Goal: Check status: Check status

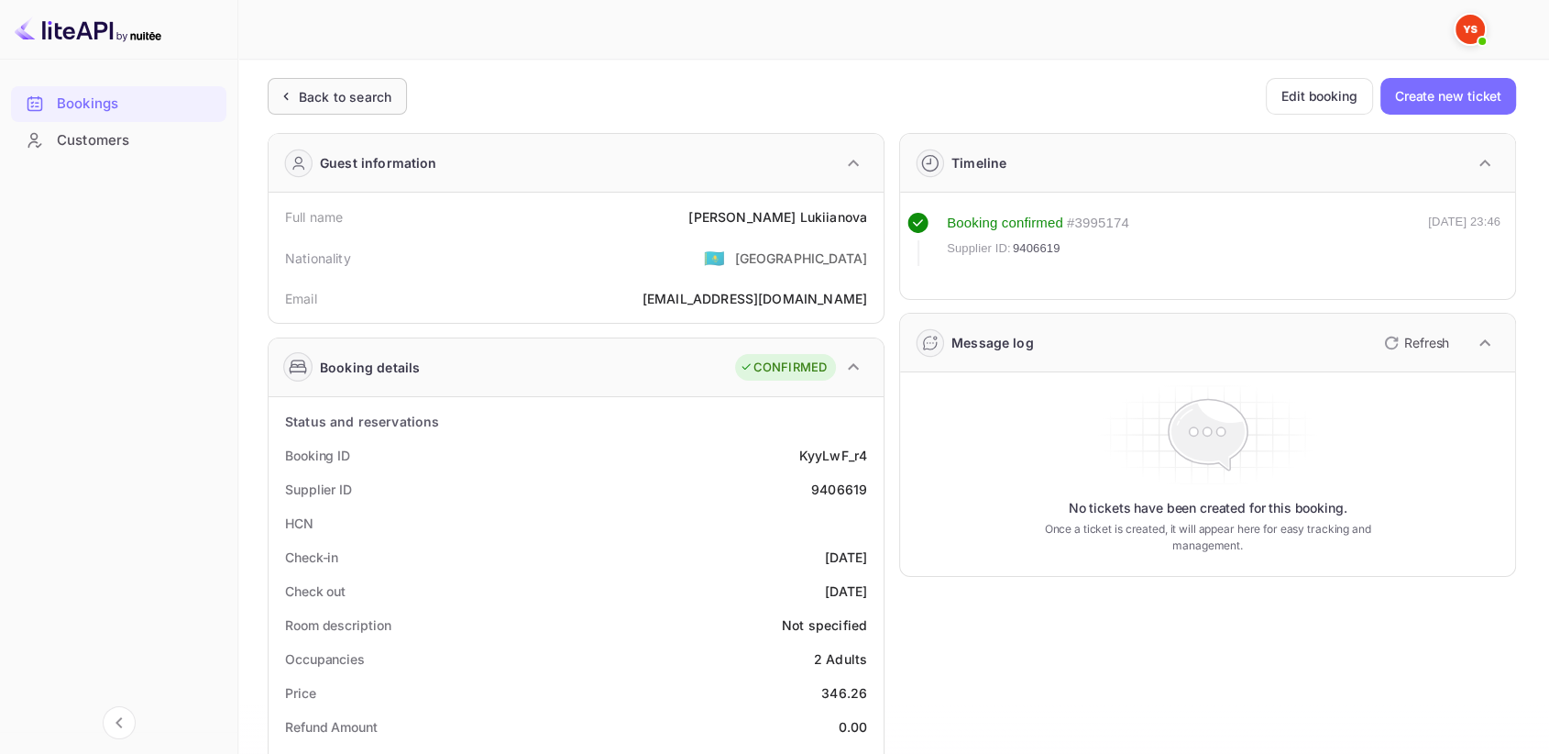
click at [396, 99] on div "Back to search" at bounding box center [337, 96] width 139 height 37
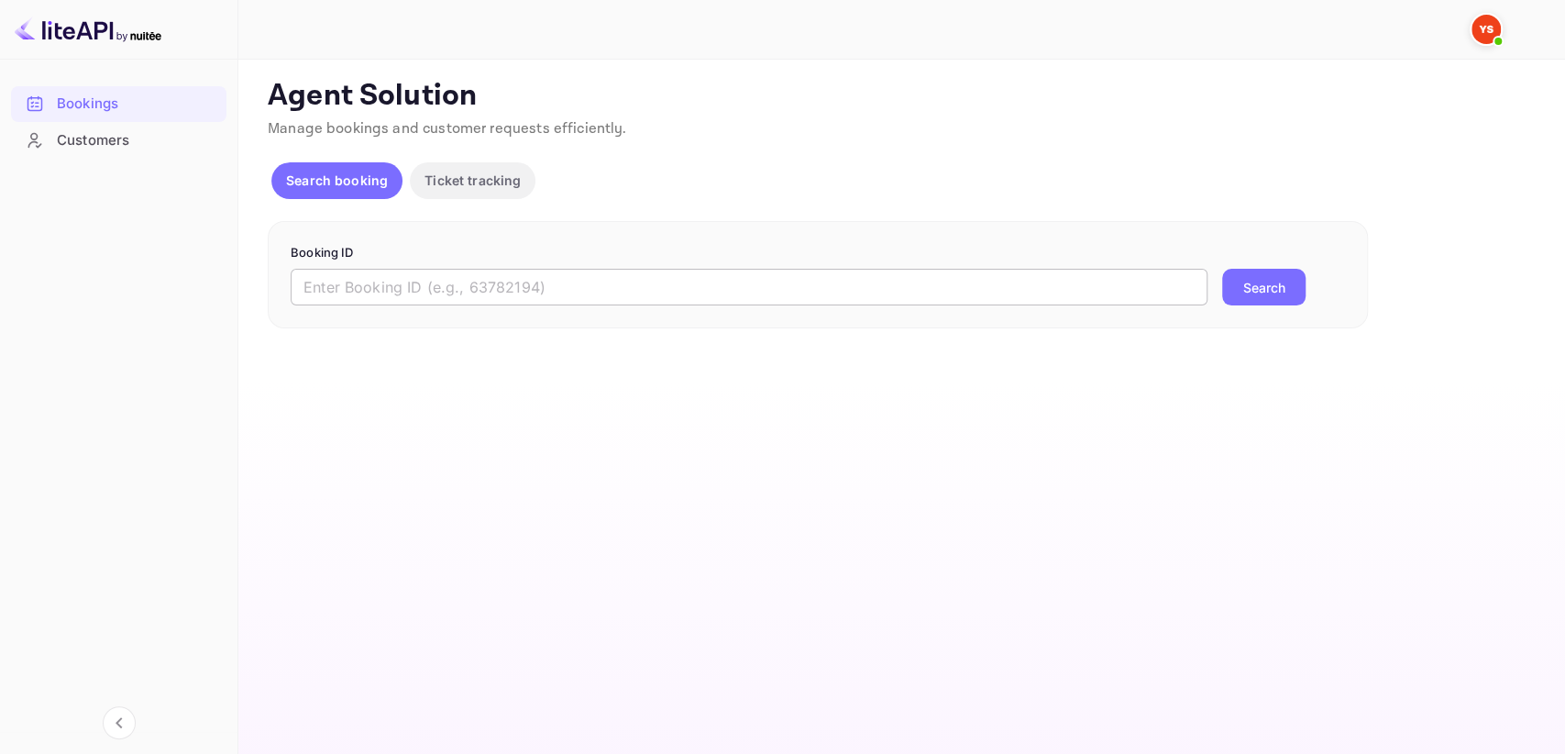
click at [565, 292] on input "text" at bounding box center [749, 287] width 917 height 37
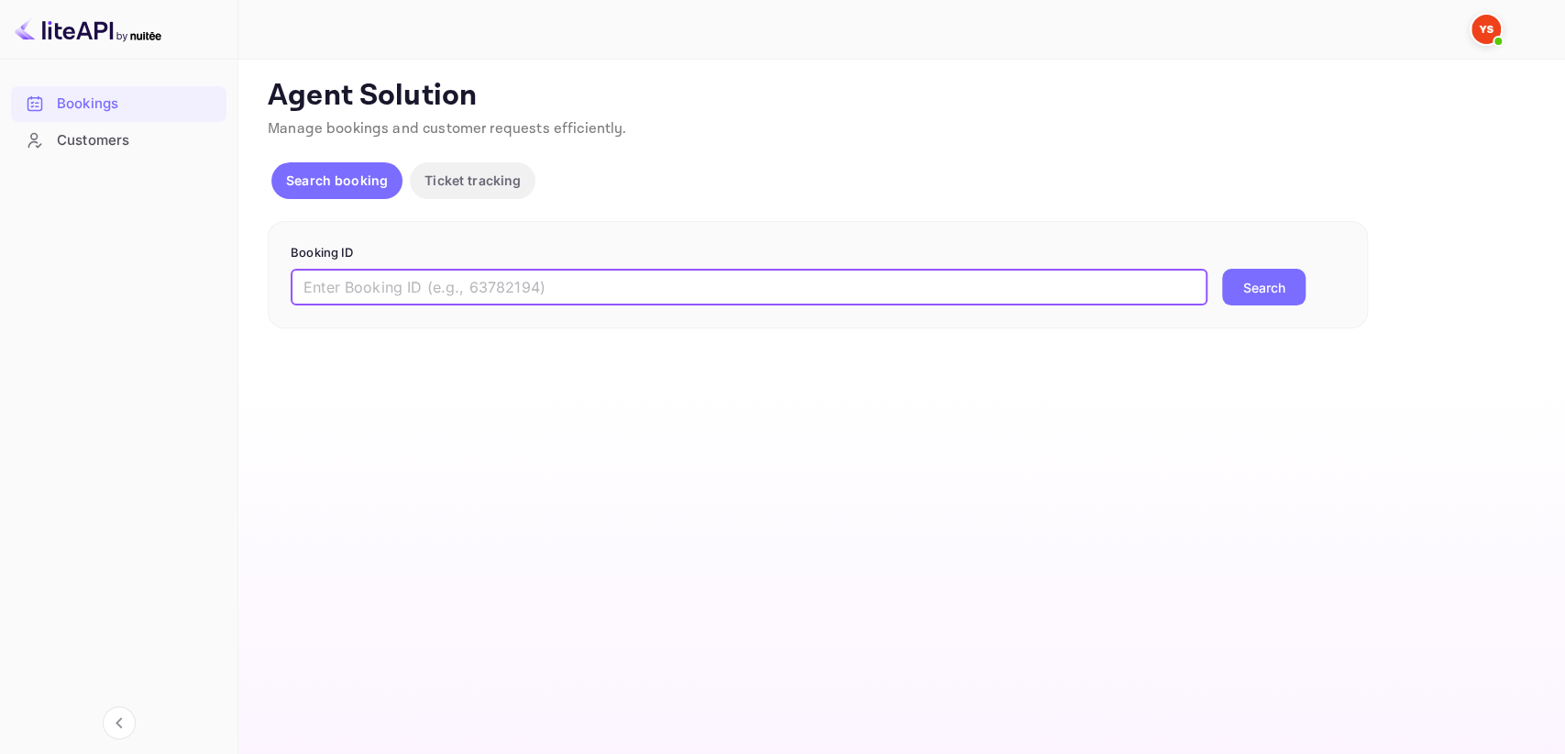
paste input "9171932"
type input "9171932"
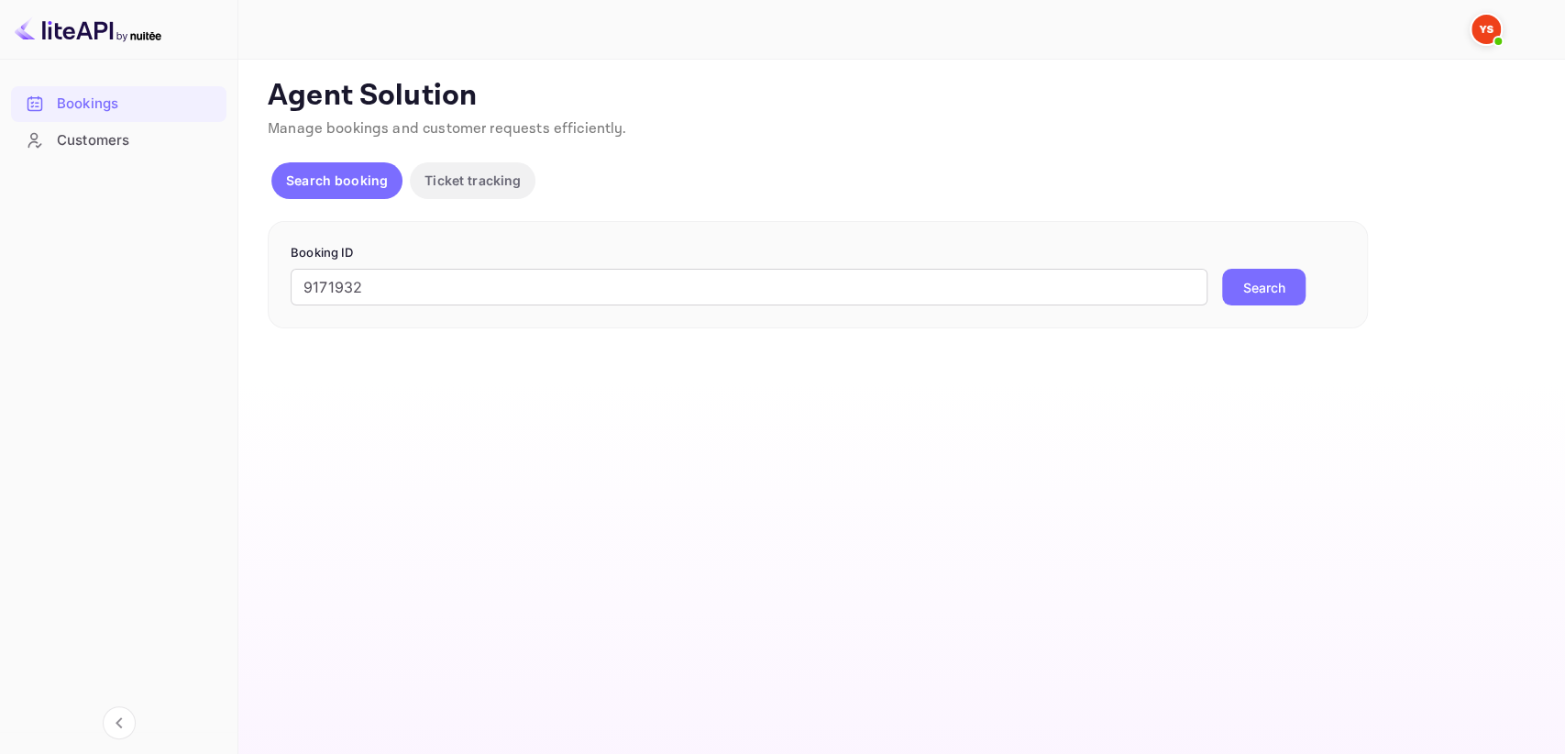
click at [1249, 271] on button "Search" at bounding box center [1263, 287] width 83 height 37
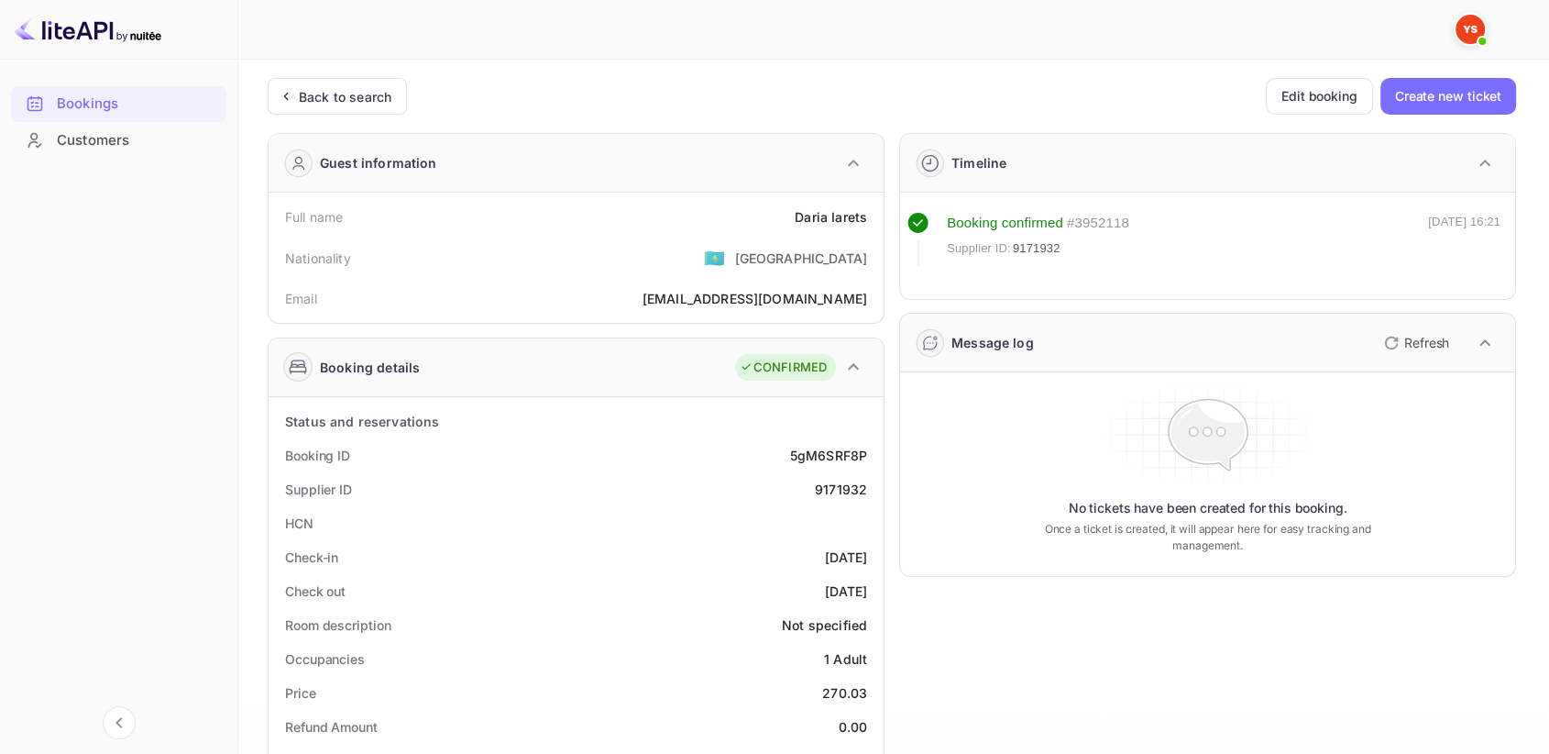
click at [827, 479] on div "9171932" at bounding box center [841, 488] width 52 height 19
click at [836, 490] on div "9171932" at bounding box center [841, 488] width 52 height 19
copy div "9171932"
drag, startPoint x: 793, startPoint y: 205, endPoint x: 874, endPoint y: 223, distance: 82.5
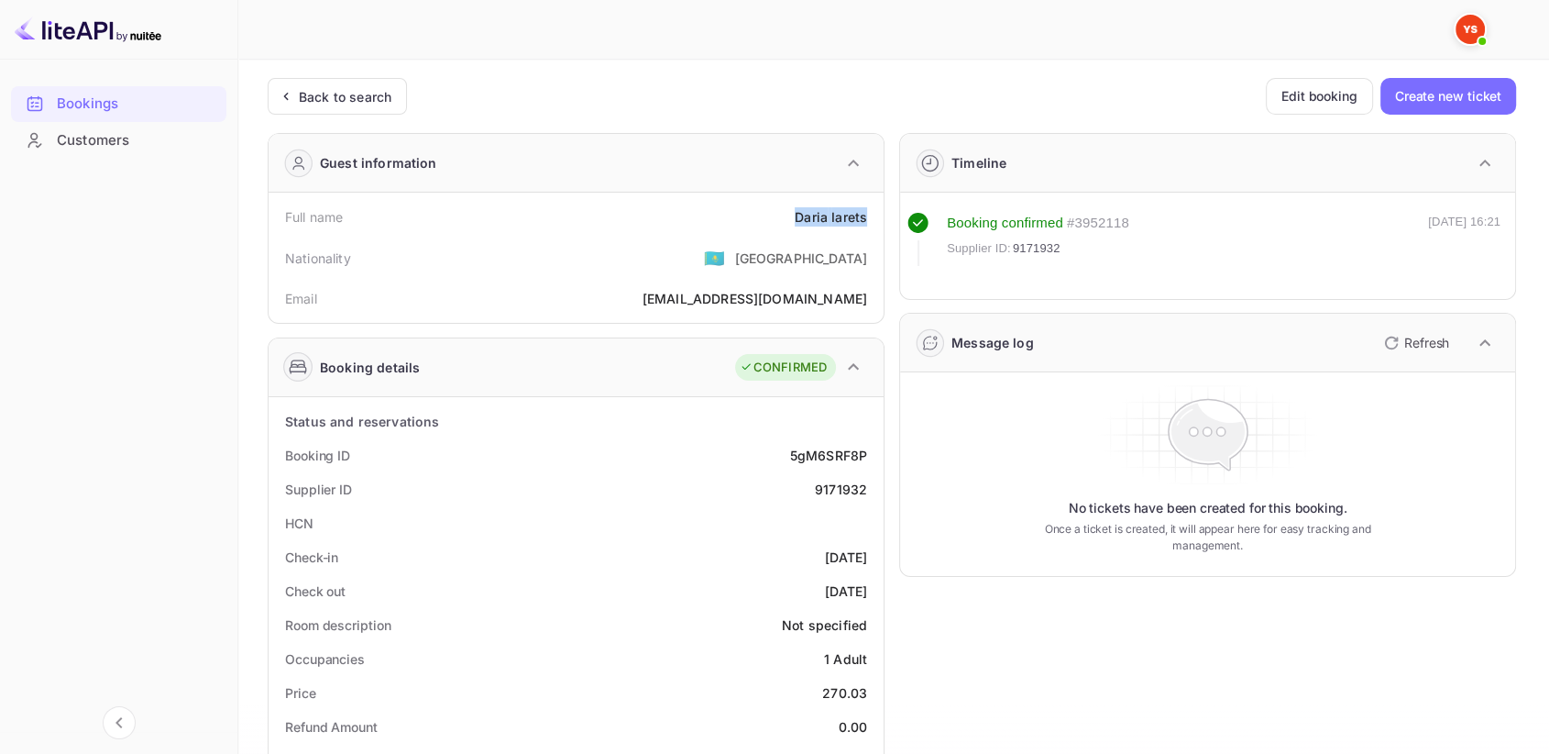
click at [874, 223] on div "Full name [PERSON_NAME]" at bounding box center [576, 217] width 600 height 34
copy div "[PERSON_NAME]"
drag, startPoint x: 821, startPoint y: 687, endPoint x: 871, endPoint y: 687, distance: 49.5
click at [871, 687] on div "Price 270.03" at bounding box center [576, 693] width 600 height 34
copy div "270.03"
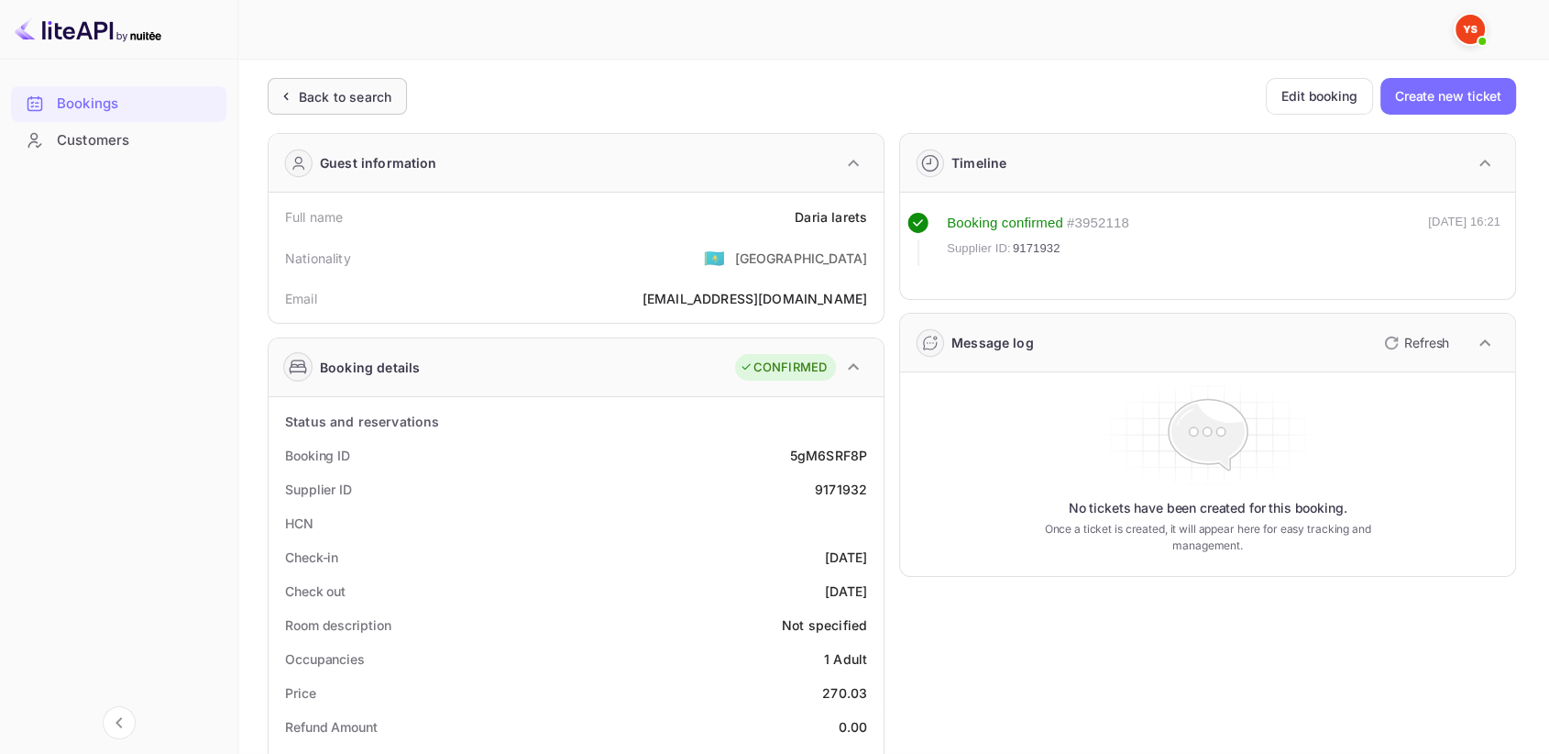
click at [367, 84] on div "Back to search" at bounding box center [337, 96] width 139 height 37
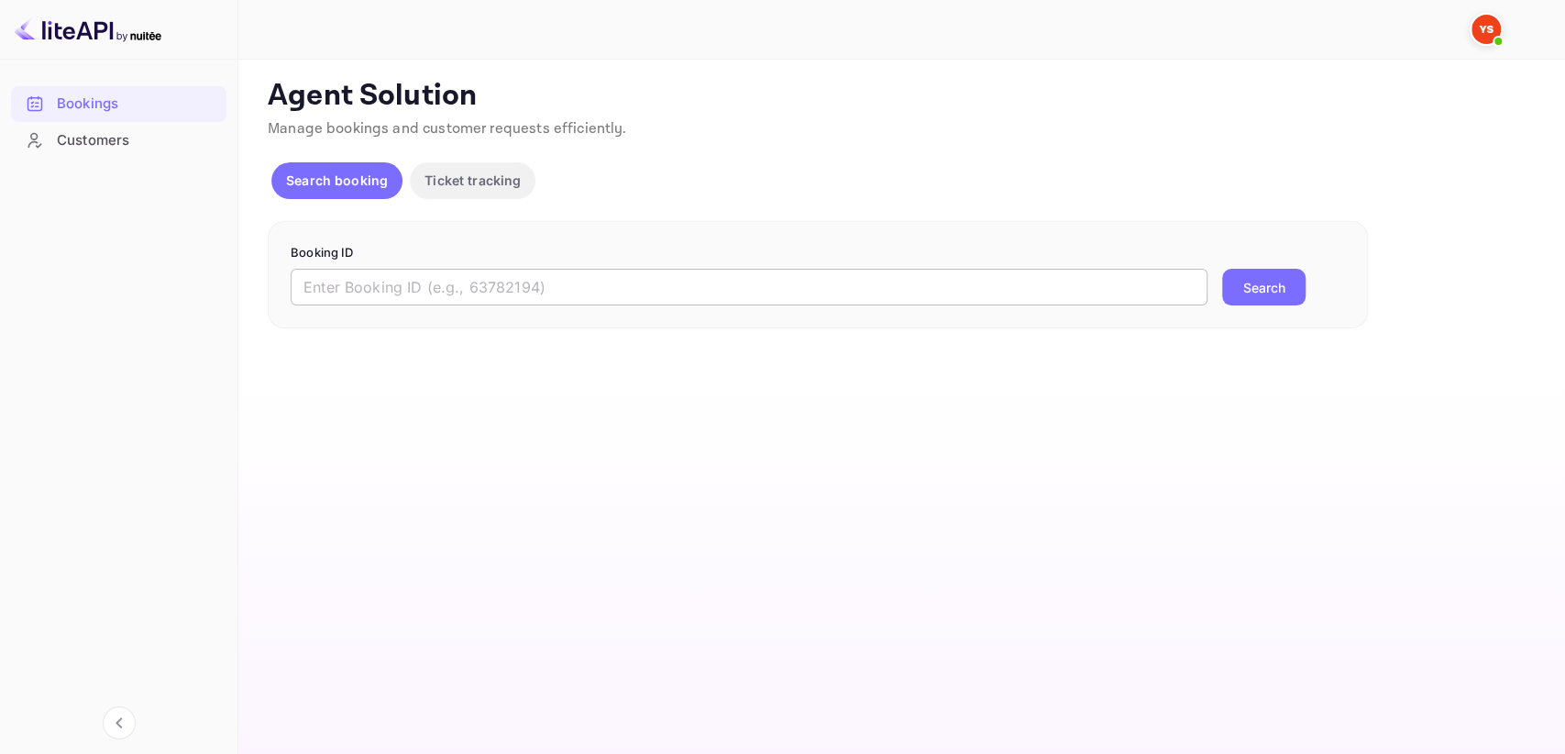
click at [437, 278] on input "text" at bounding box center [749, 287] width 917 height 37
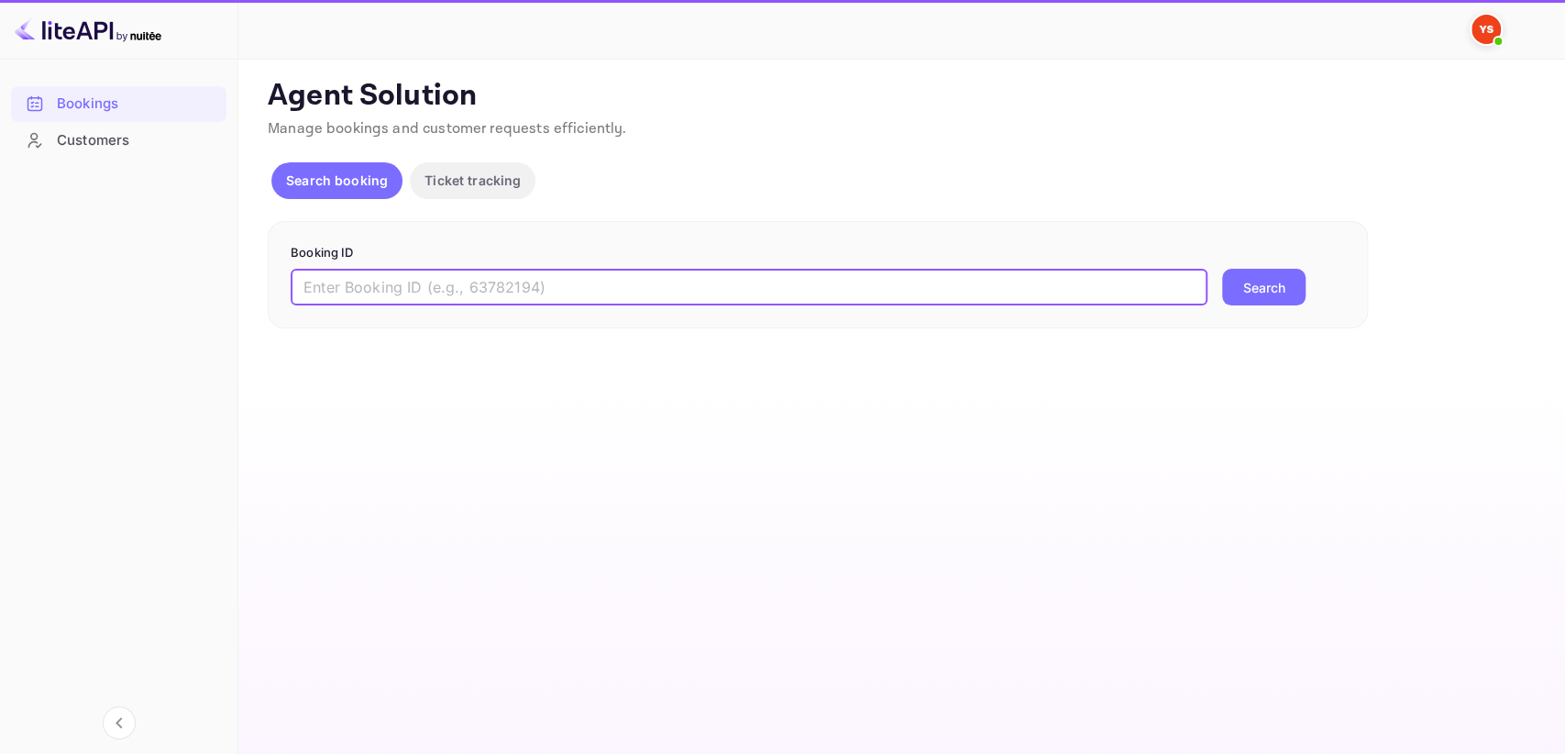
paste input "8950672"
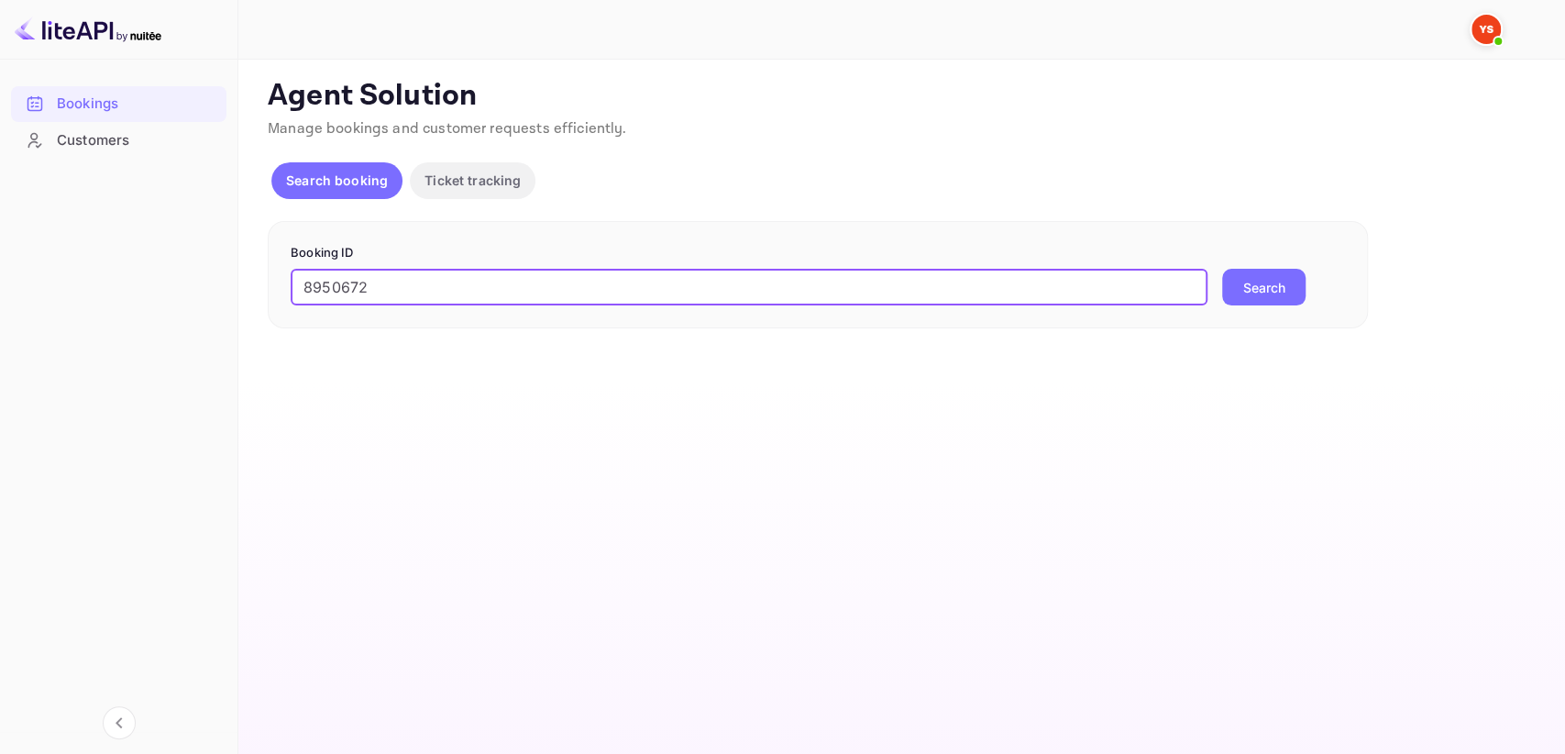
type input "8950672"
click at [1232, 286] on button "Search" at bounding box center [1263, 287] width 83 height 37
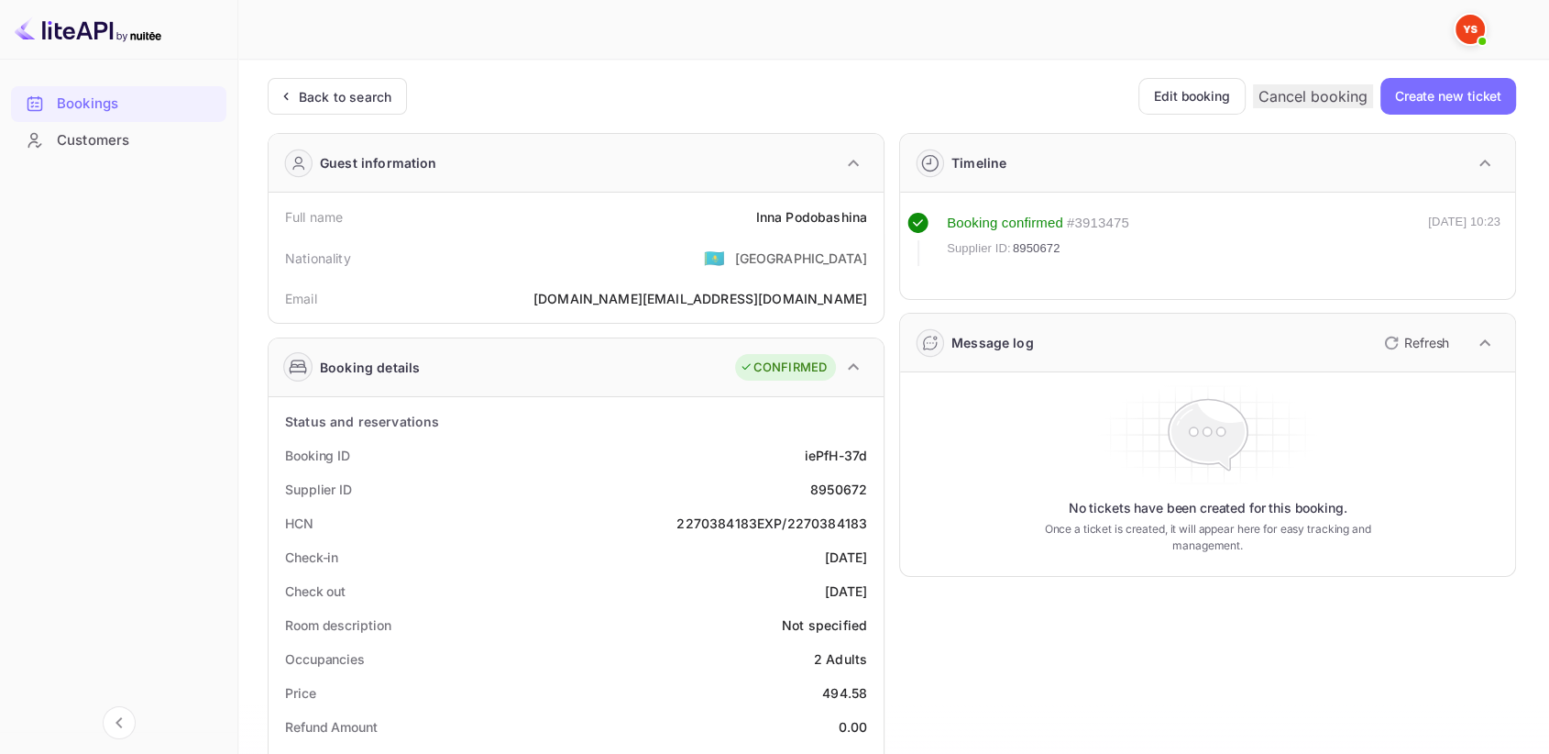
click at [843, 490] on div "8950672" at bounding box center [838, 488] width 57 height 19
copy div "8950672"
drag, startPoint x: 755, startPoint y: 211, endPoint x: 875, endPoint y: 211, distance: 119.2
click at [875, 211] on div "Full name [PERSON_NAME]" at bounding box center [576, 217] width 600 height 34
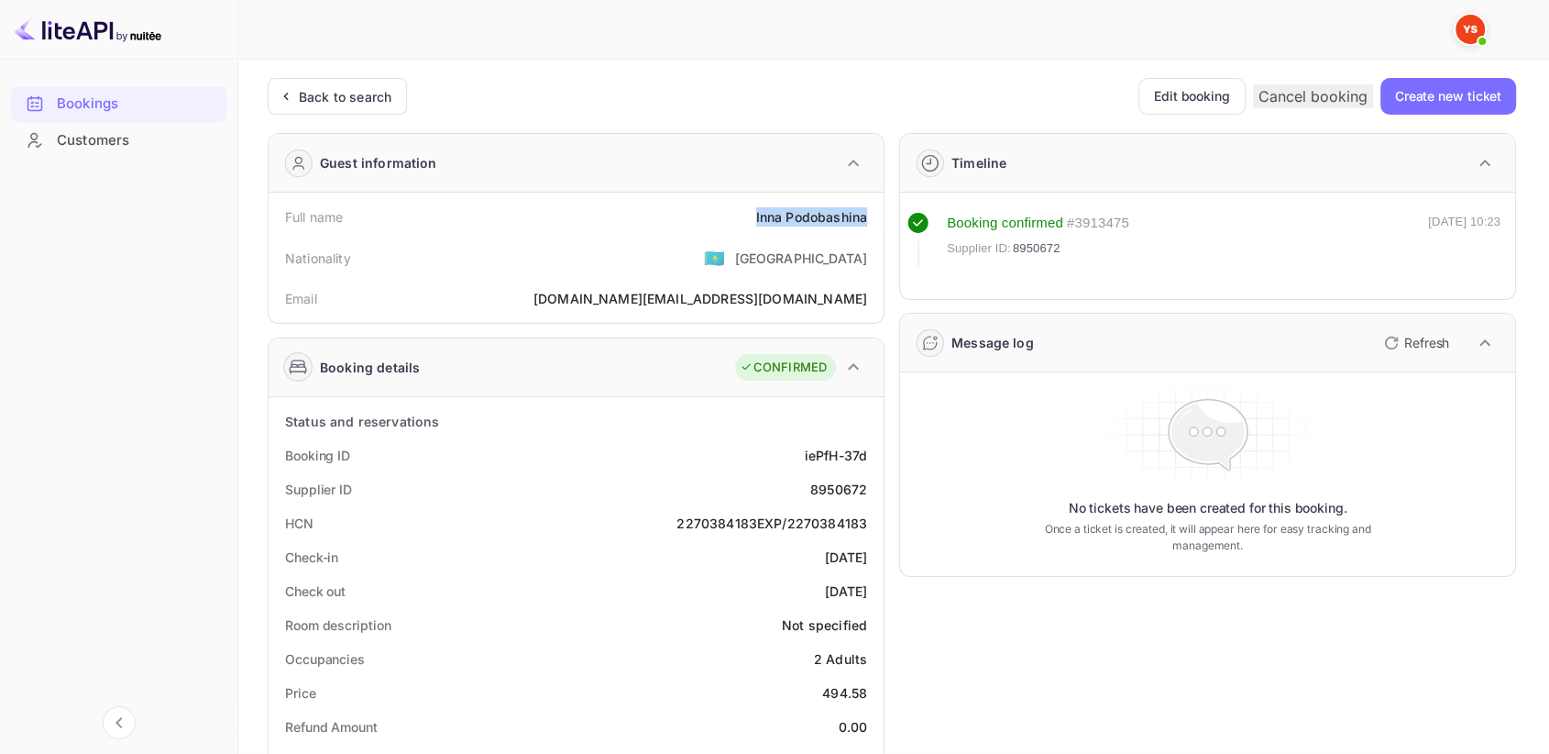
copy div "Inna Podobashina"
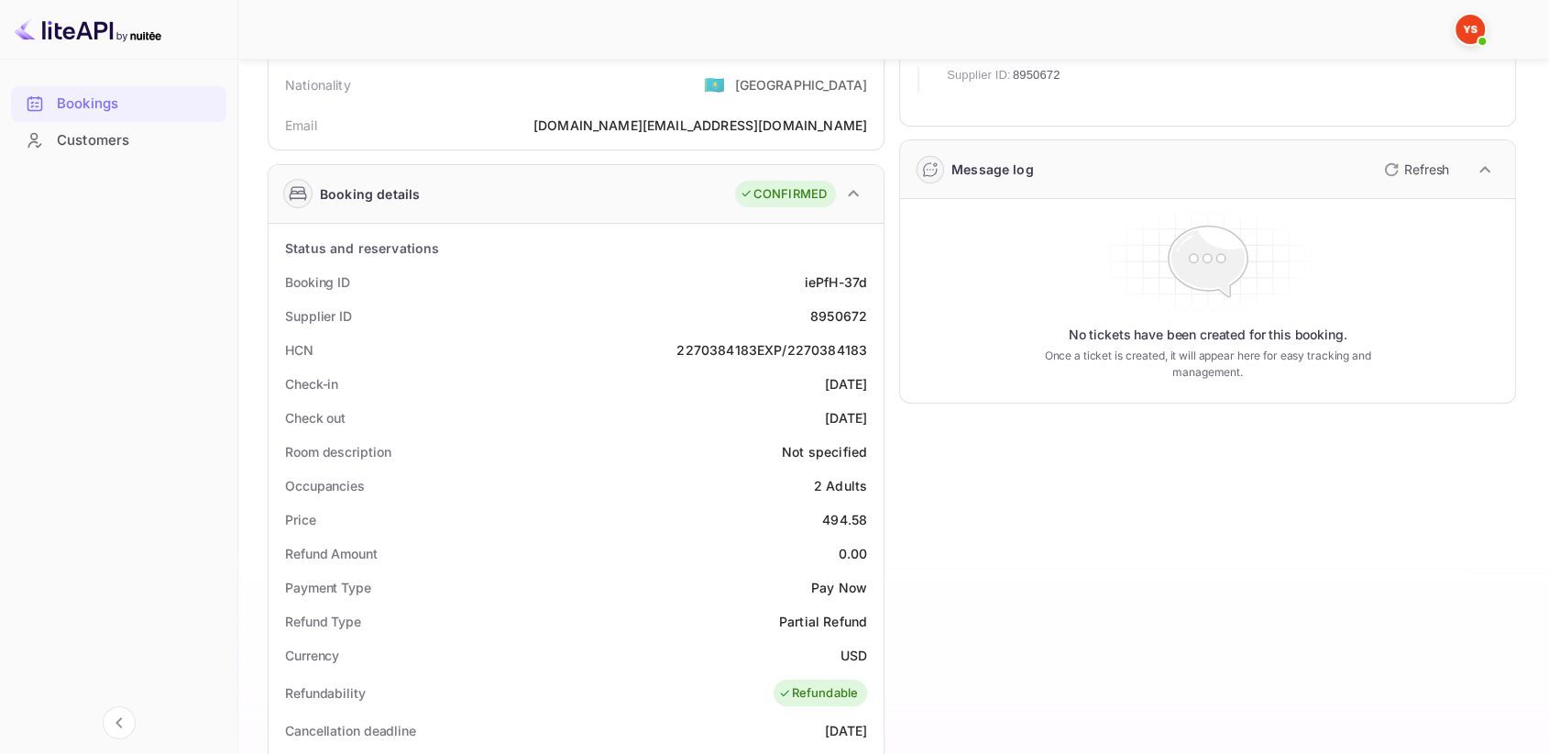
scroll to position [204, 0]
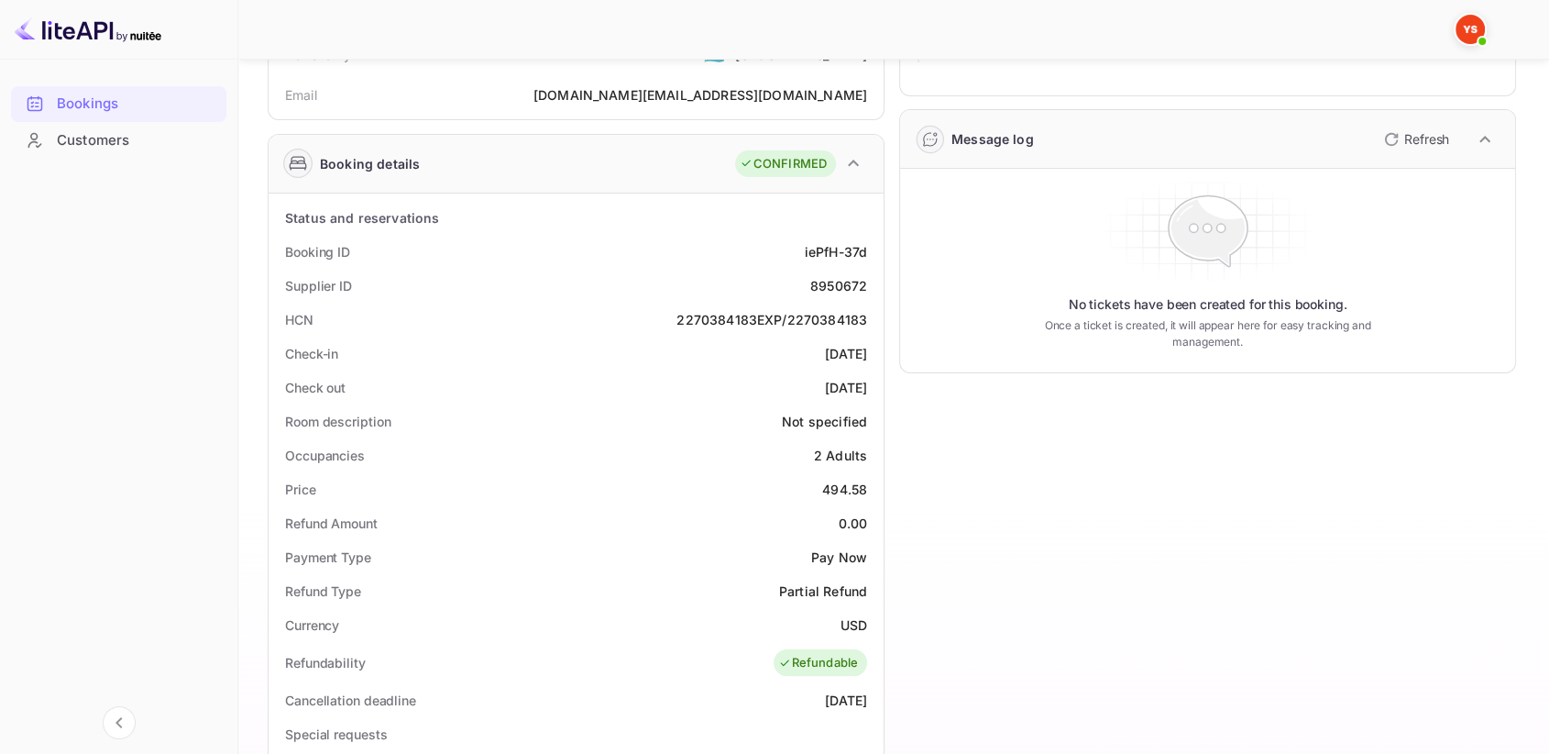
click at [826, 482] on div "494.58" at bounding box center [844, 488] width 45 height 19
drag, startPoint x: 838, startPoint y: 486, endPoint x: 873, endPoint y: 486, distance: 34.8
click at [873, 486] on div "Price 494.58" at bounding box center [576, 489] width 600 height 34
copy div "494.58"
